Goal: Task Accomplishment & Management: Manage account settings

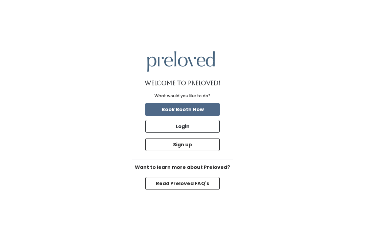
click at [189, 133] on button "Login" at bounding box center [182, 126] width 74 height 13
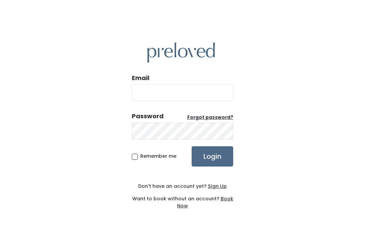
click at [145, 101] on input "Email" at bounding box center [182, 92] width 101 height 17
type input "spanishfork.store@preloved.love"
click at [212, 164] on input "Login" at bounding box center [213, 156] width 42 height 20
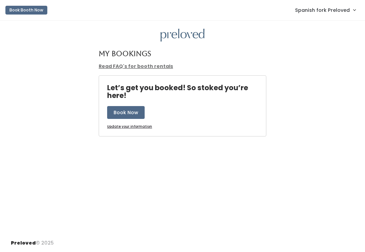
click at [344, 15] on link "Spanish fork Preloved" at bounding box center [325, 10] width 74 height 15
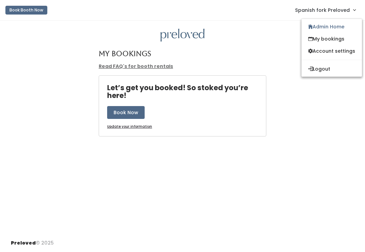
click at [343, 29] on link "Admin Home" at bounding box center [331, 27] width 60 height 12
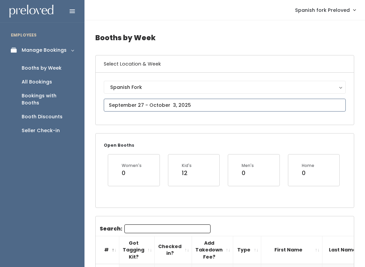
click at [238, 101] on input "text" at bounding box center [225, 105] width 242 height 13
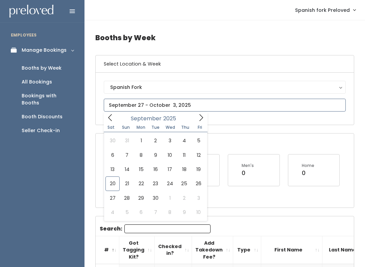
type input "September 20 to September 26"
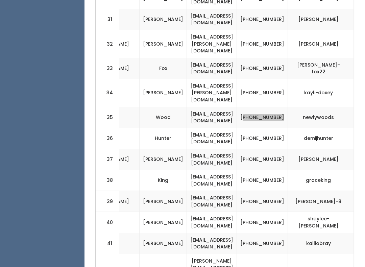
scroll to position [1045, 0]
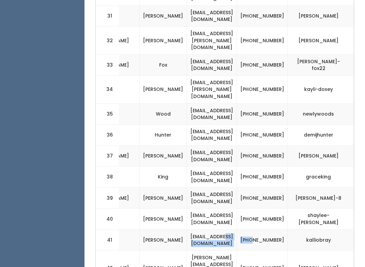
click at [265, 229] on td "[PHONE_NUMBER]" at bounding box center [262, 239] width 51 height 21
click at [263, 145] on td "[PHONE_NUMBER]" at bounding box center [262, 155] width 51 height 21
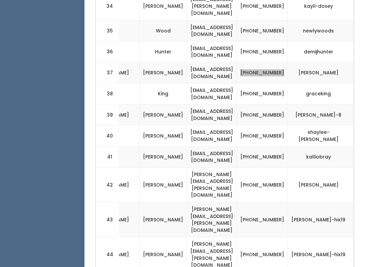
scroll to position [1129, 0]
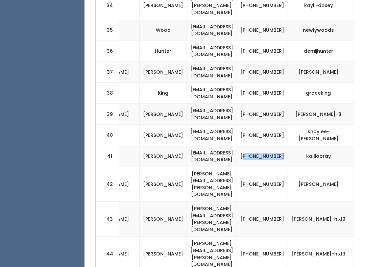
click at [168, 237] on td "[PERSON_NAME]" at bounding box center [163, 254] width 47 height 35
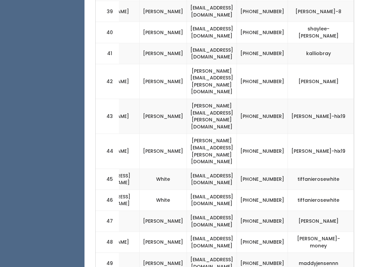
scroll to position [1245, 0]
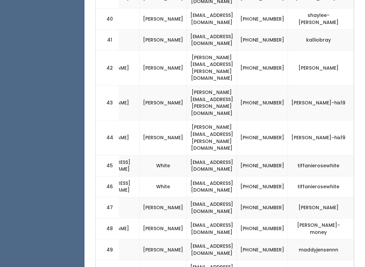
click at [271, 197] on td "[PHONE_NUMBER]" at bounding box center [262, 207] width 51 height 21
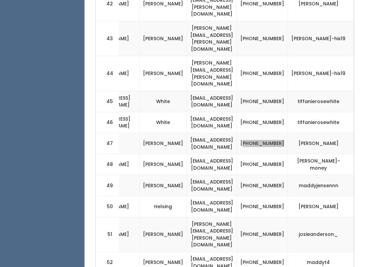
scroll to position [1309, 0]
click at [263, 252] on td "[PHONE_NUMBER]" at bounding box center [262, 262] width 51 height 21
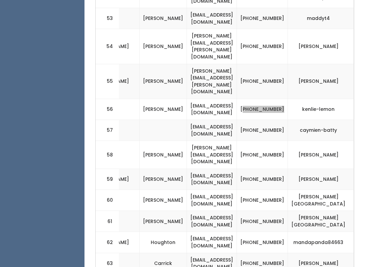
scroll to position [1574, 0]
click at [270, 253] on td "[PHONE_NUMBER]" at bounding box center [262, 263] width 51 height 21
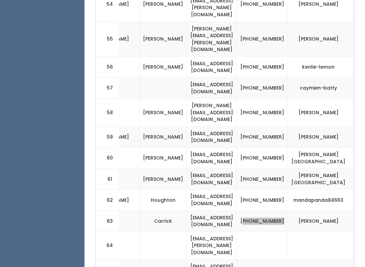
scroll to position [1617, 0]
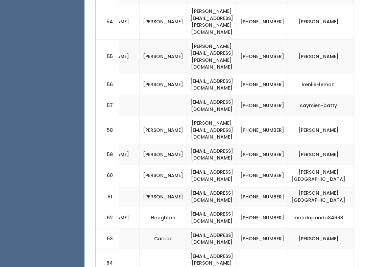
scroll to position [1599, 0]
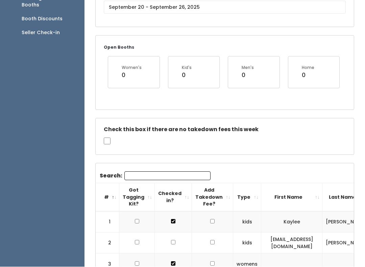
scroll to position [0, 0]
click at [129, 174] on input "Search:" at bounding box center [167, 175] width 86 height 9
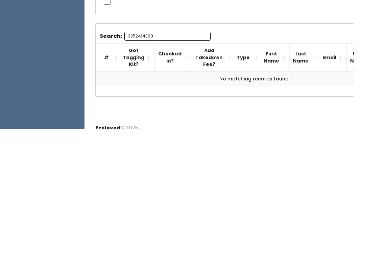
scroll to position [105, 0]
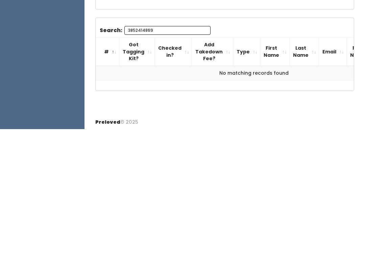
click at [127, 164] on input "3852414869" at bounding box center [167, 168] width 86 height 9
click at [120, 164] on label "Search: 3852414869" at bounding box center [155, 168] width 111 height 9
click at [124, 164] on input "3852414869" at bounding box center [167, 168] width 86 height 9
click at [140, 176] on th "Got Tagging Kit?" at bounding box center [136, 190] width 35 height 28
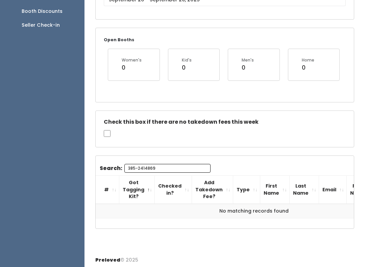
click at [156, 164] on input "385-2414869" at bounding box center [167, 168] width 86 height 9
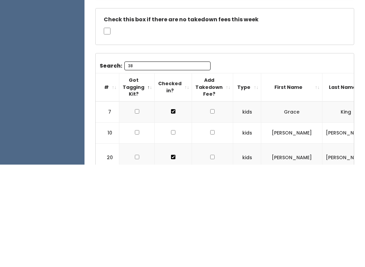
type input "3"
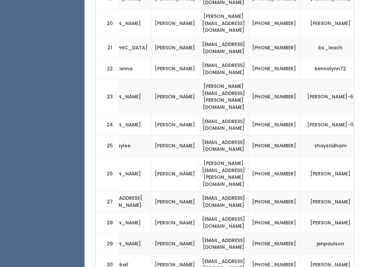
scroll to position [775, 0]
